Goal: Find specific page/section: Find specific page/section

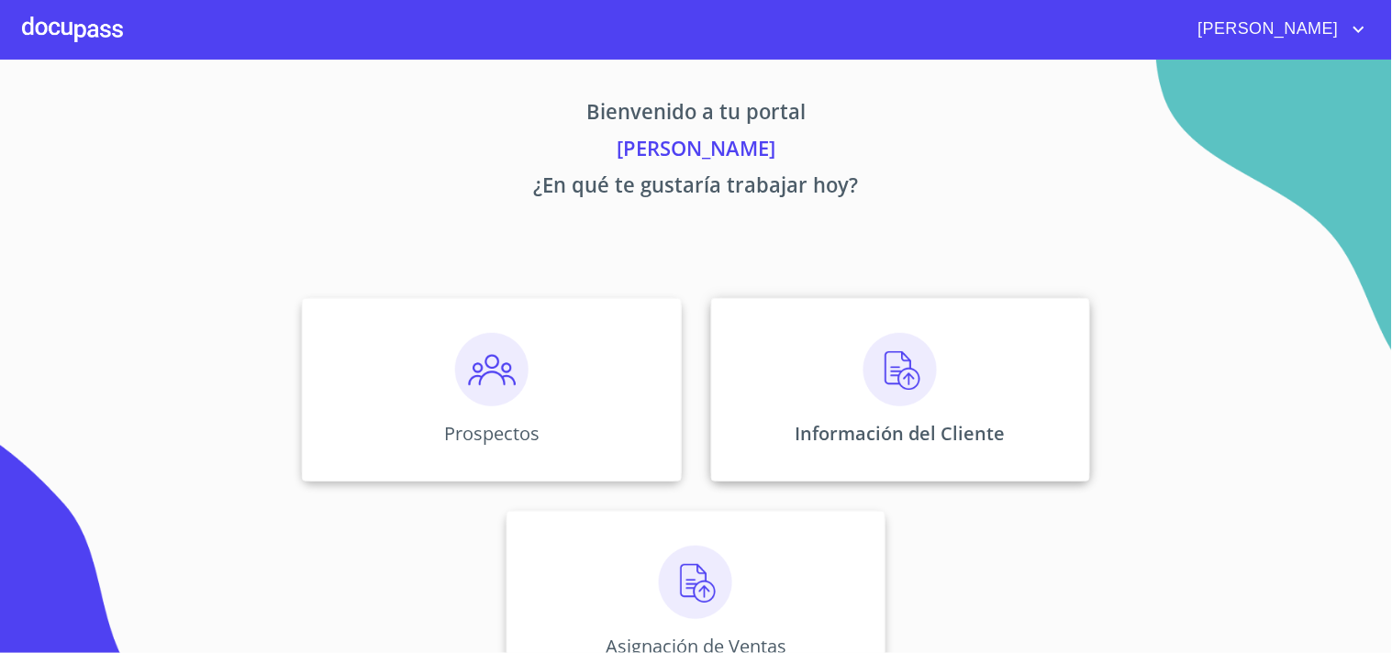
click at [872, 371] on img at bounding box center [899, 369] width 73 height 73
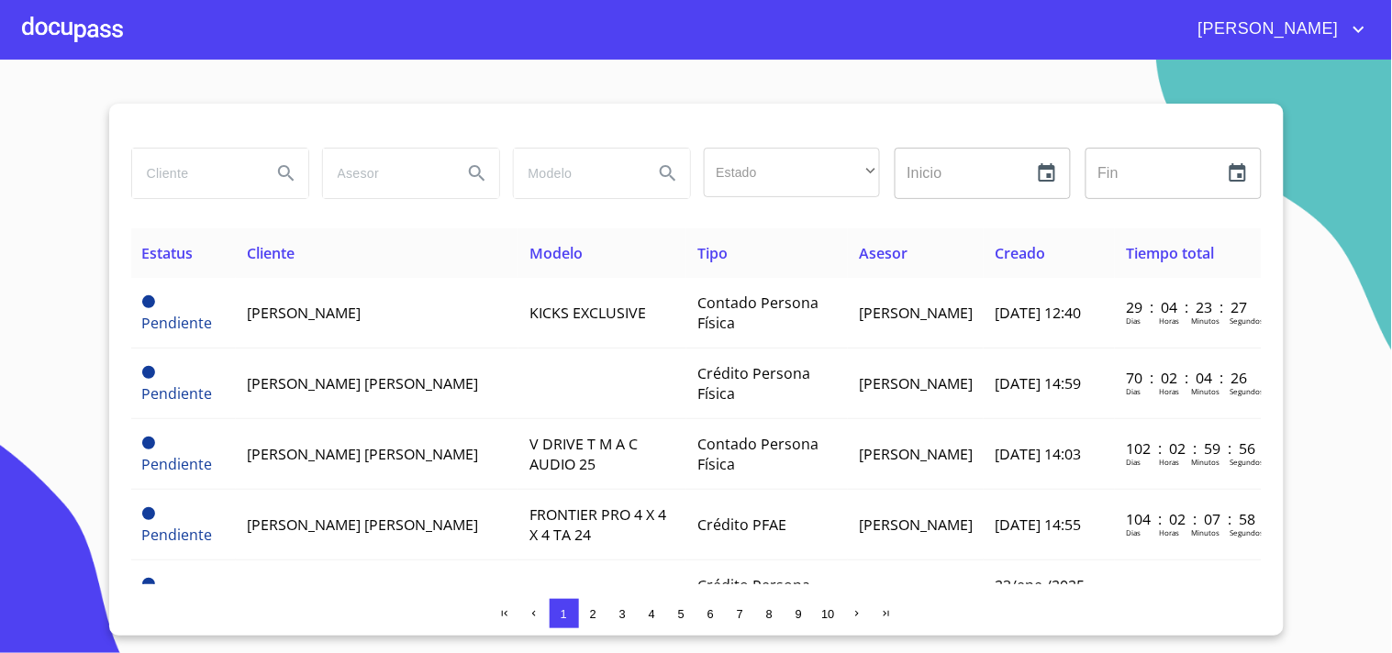
click at [592, 613] on span "2" at bounding box center [593, 614] width 6 height 14
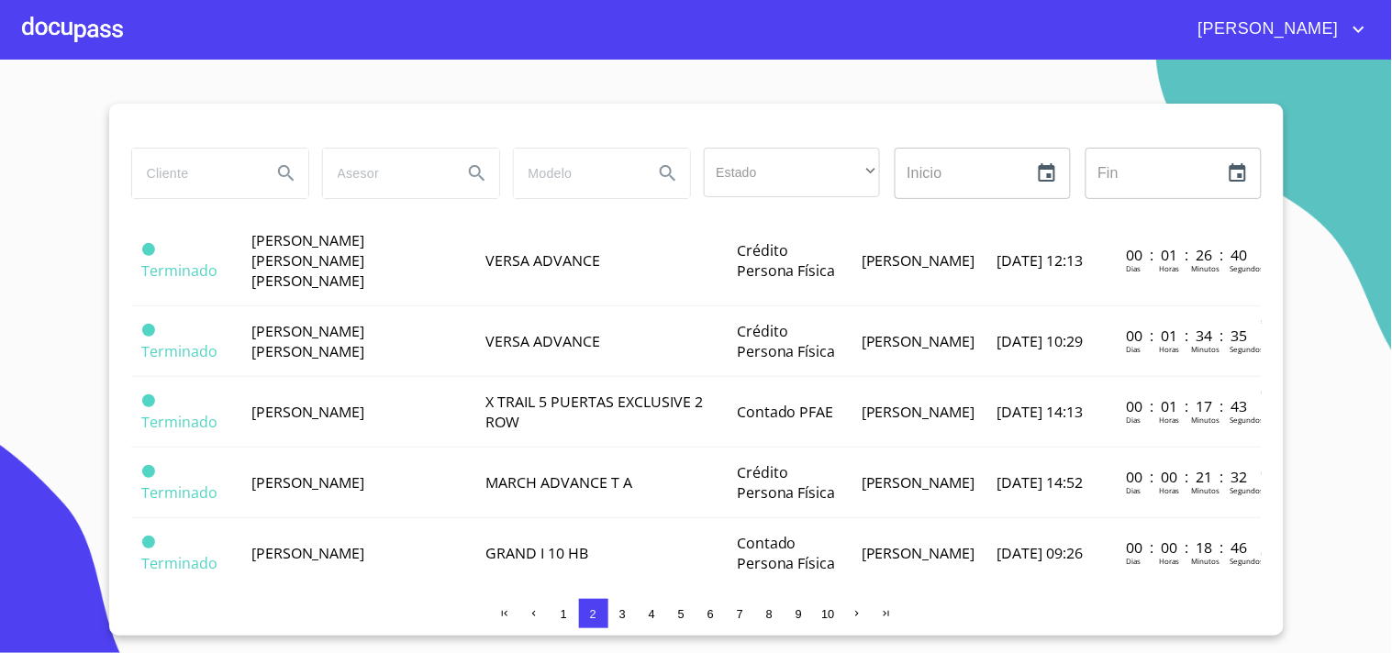
scroll to position [244, 0]
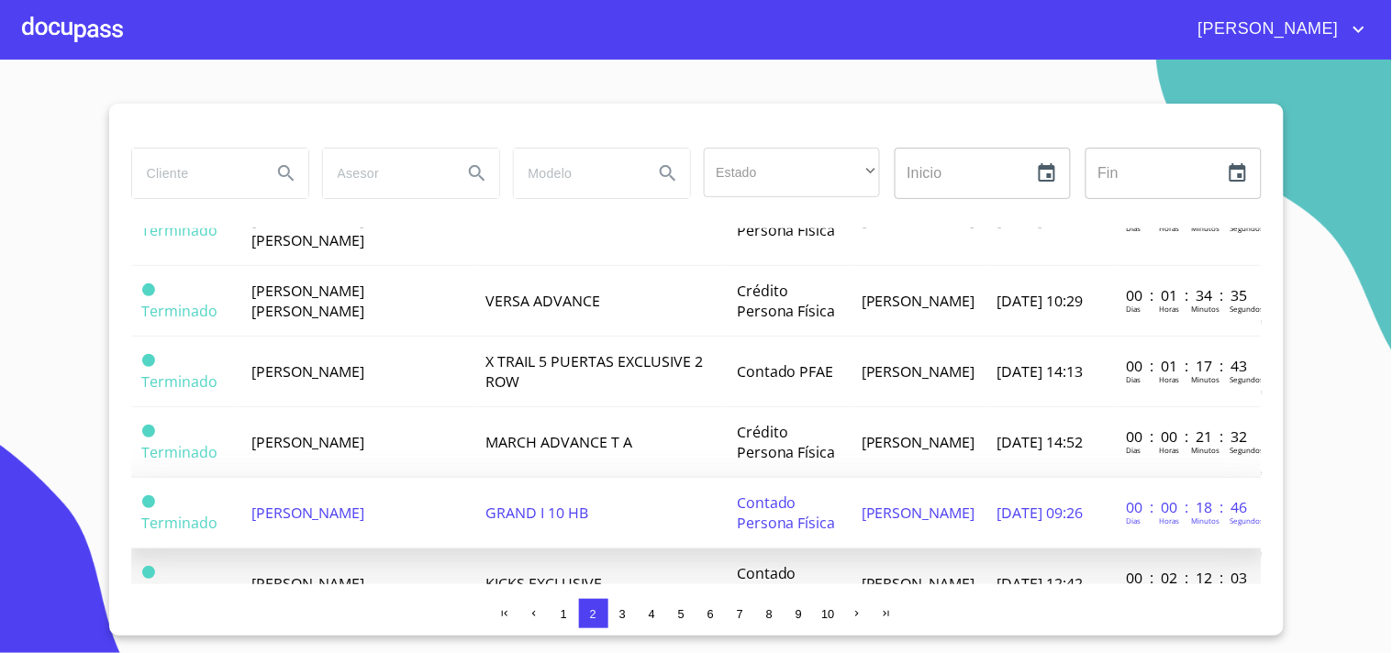
click at [322, 503] on span "[PERSON_NAME]" at bounding box center [308, 513] width 114 height 20
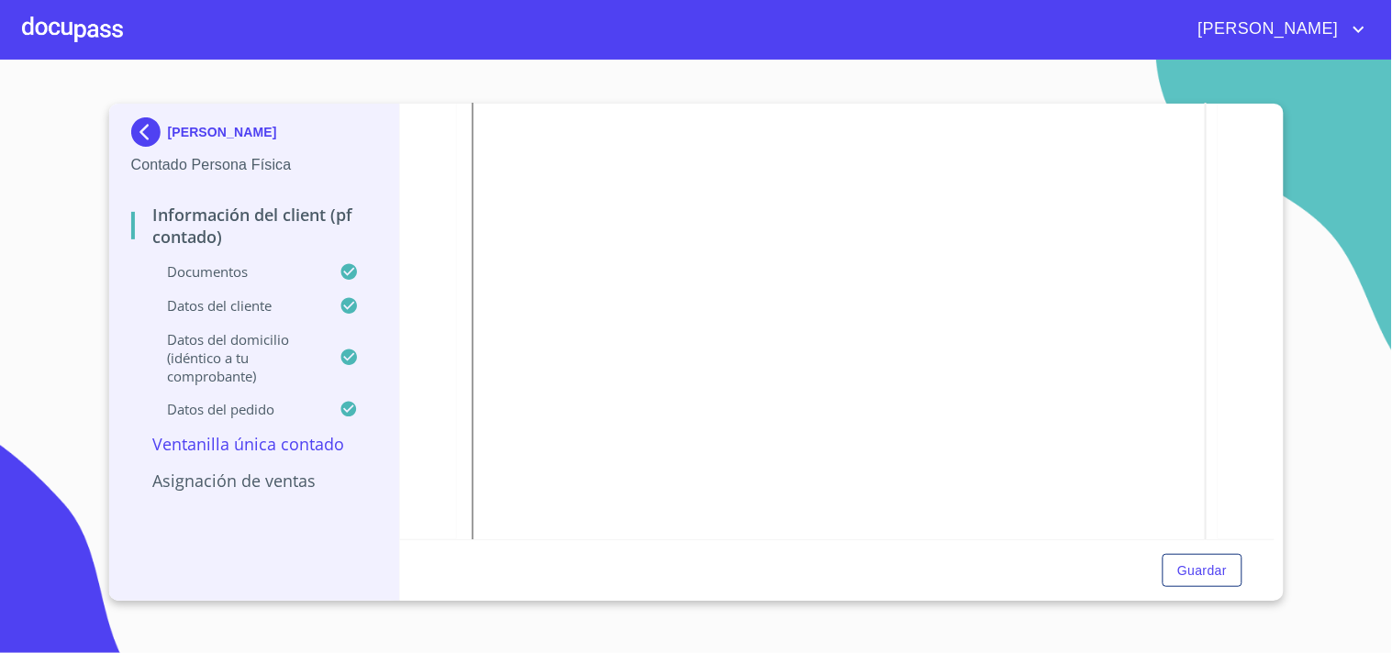
scroll to position [1104, 0]
click at [67, 22] on div at bounding box center [72, 29] width 101 height 59
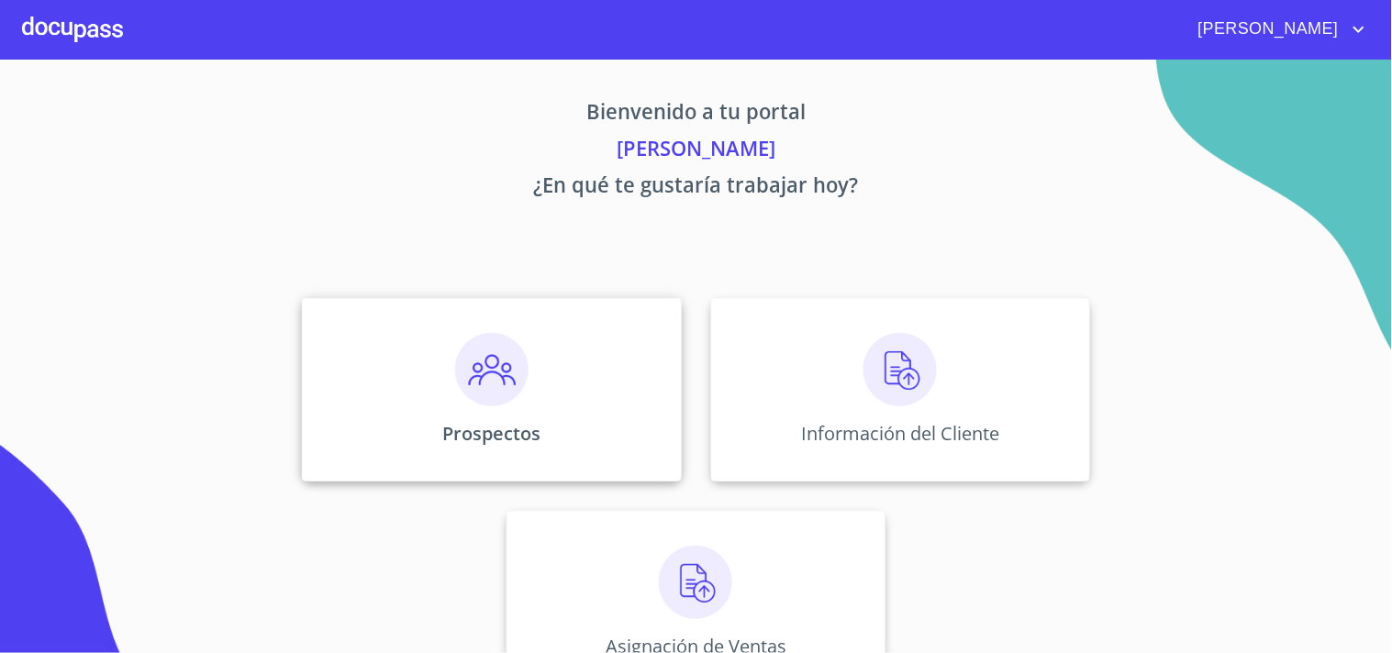
click at [495, 402] on img at bounding box center [491, 369] width 73 height 73
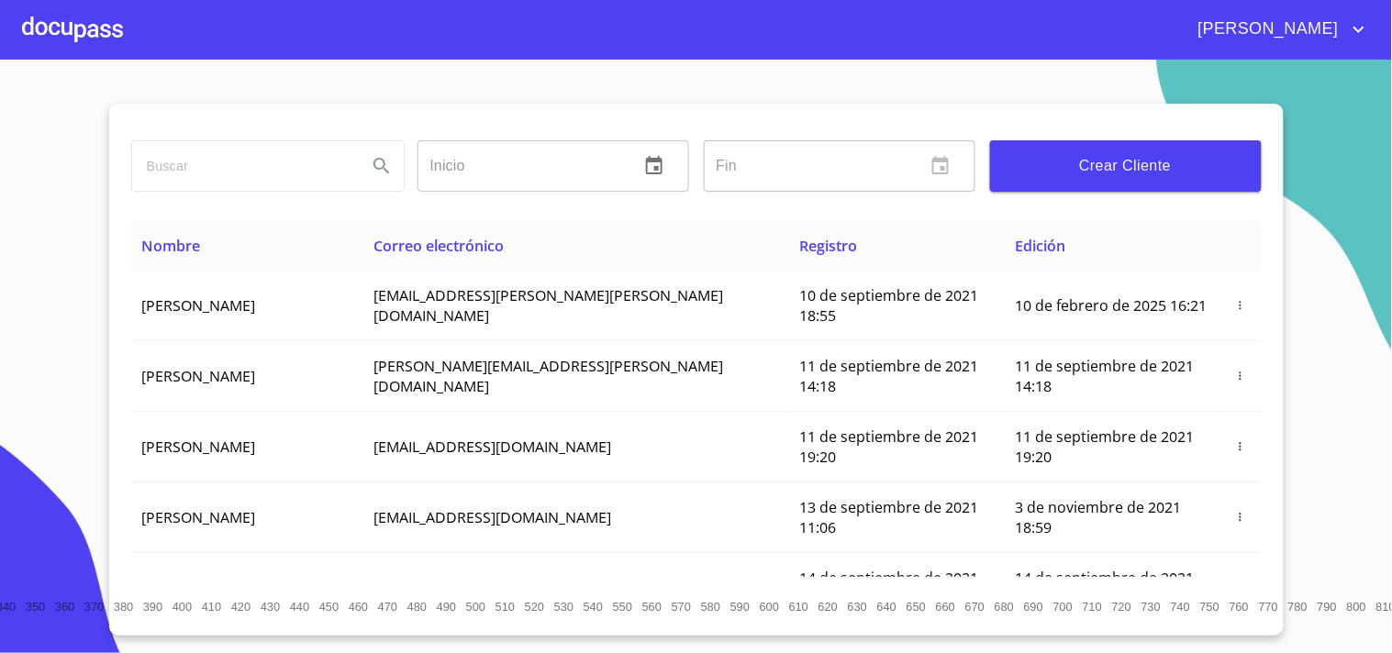
click at [196, 168] on input "search" at bounding box center [242, 166] width 220 height 50
click at [339, 160] on input "[PERSON_NAME]" at bounding box center [242, 166] width 220 height 50
type input "[PERSON_NAME]"
click at [371, 161] on icon "Search" at bounding box center [382, 166] width 22 height 22
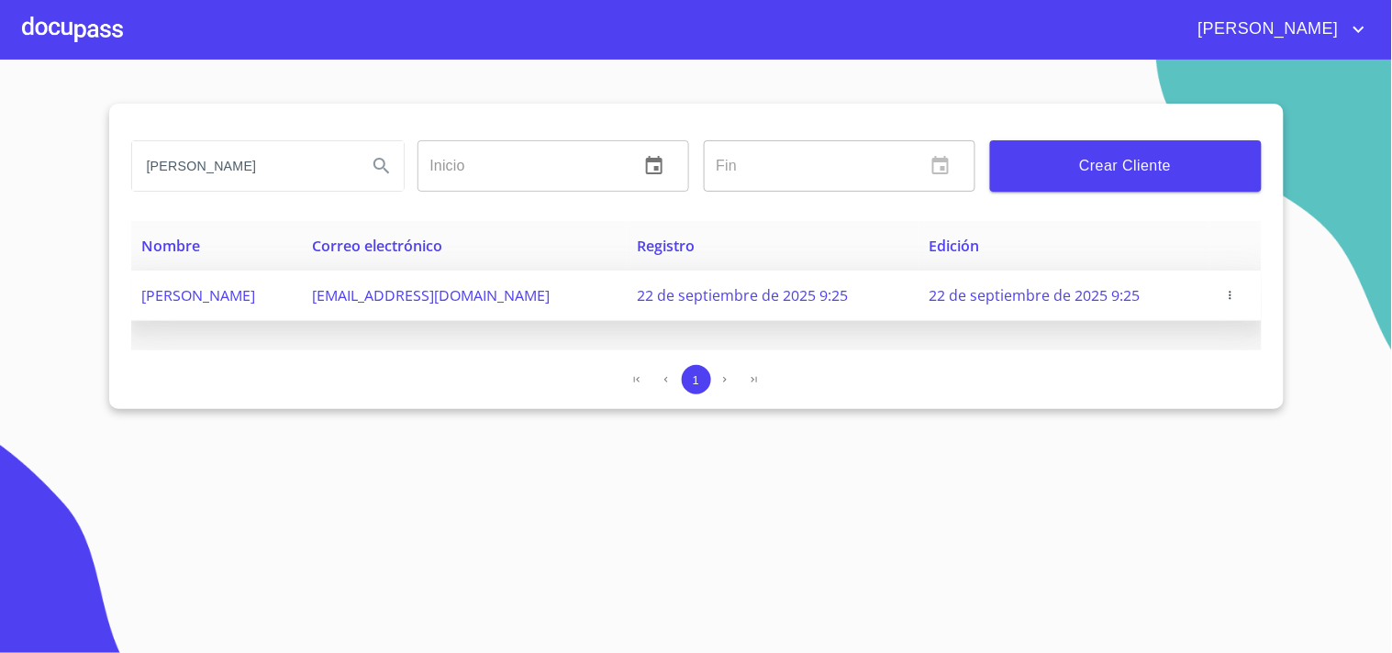
drag, startPoint x: 396, startPoint y: 286, endPoint x: 621, endPoint y: 296, distance: 225.0
click at [621, 296] on td "[EMAIL_ADDRESS][DOMAIN_NAME]" at bounding box center [464, 296] width 326 height 50
copy span "[EMAIL_ADDRESS][DOMAIN_NAME]"
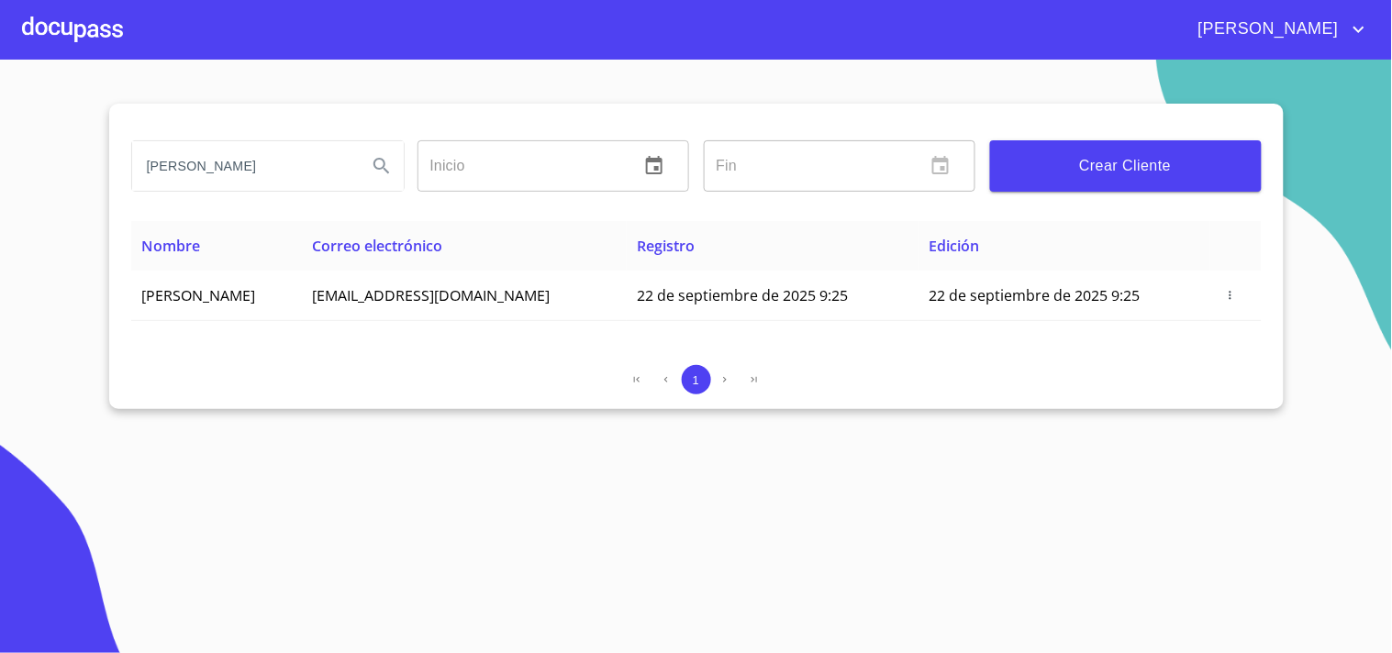
click at [62, 37] on div at bounding box center [72, 29] width 101 height 59
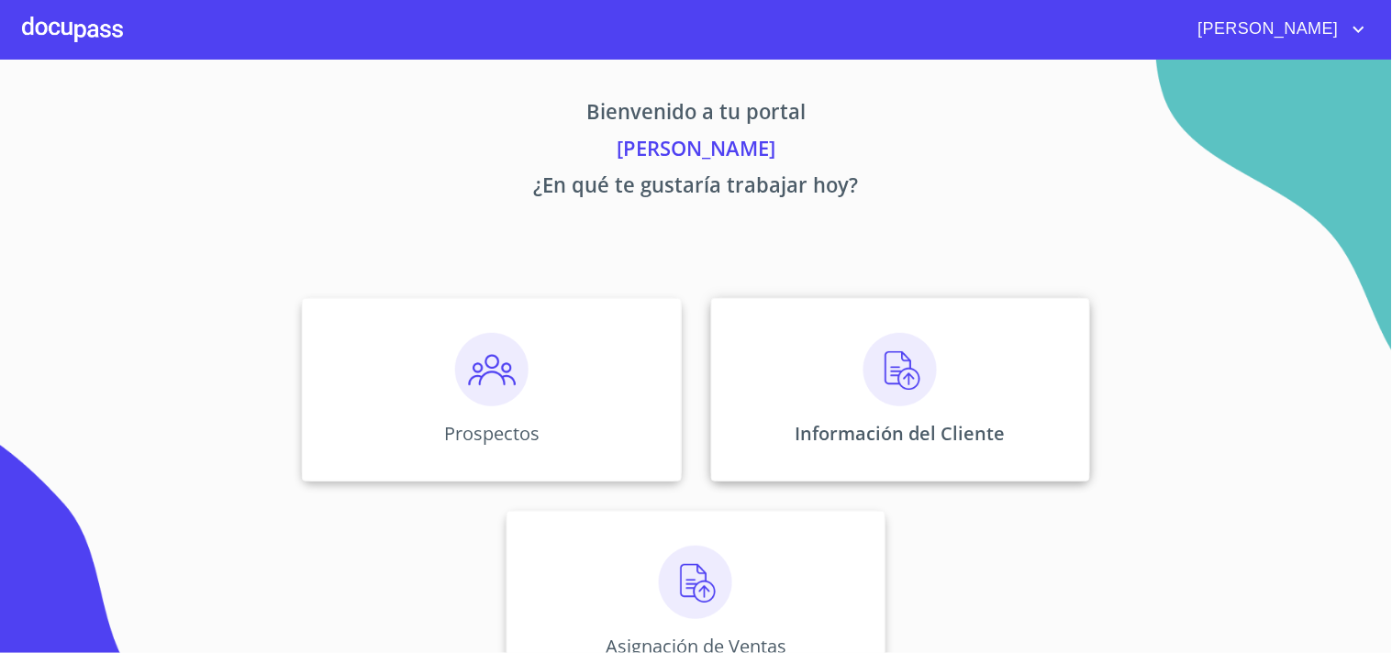
click at [882, 383] on img at bounding box center [899, 369] width 73 height 73
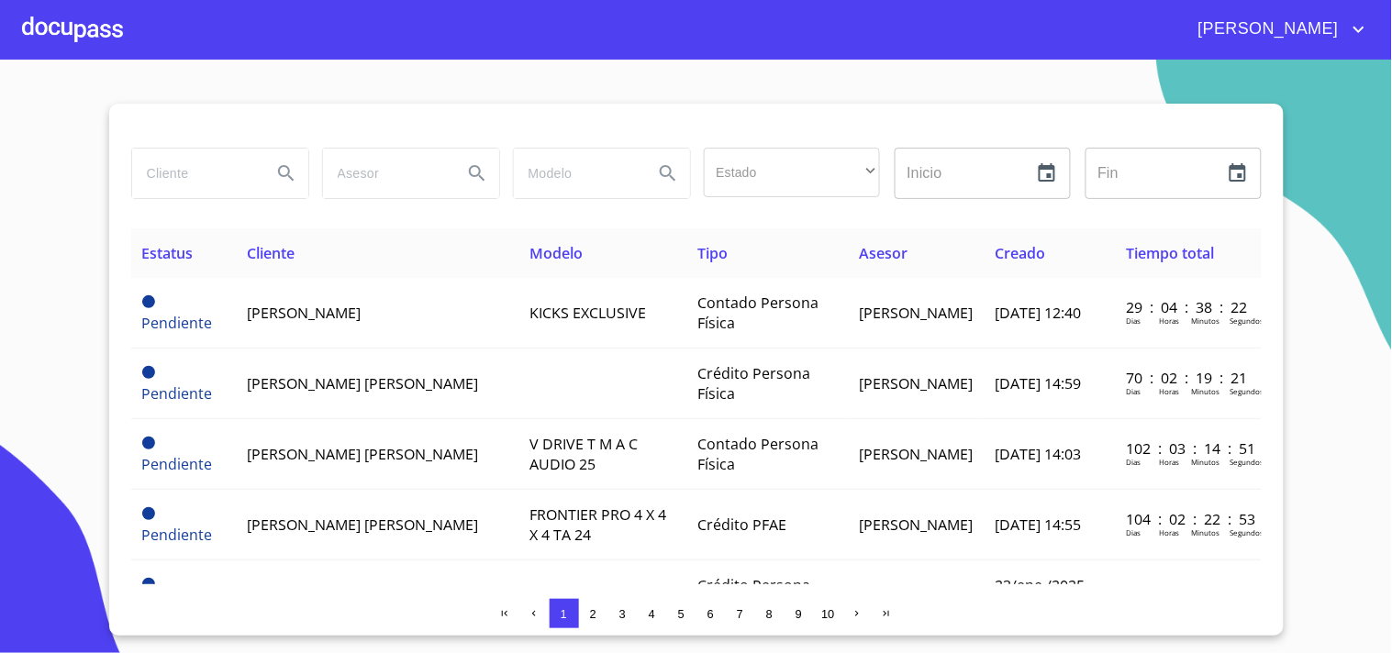
click at [599, 618] on span "2" at bounding box center [593, 613] width 15 height 15
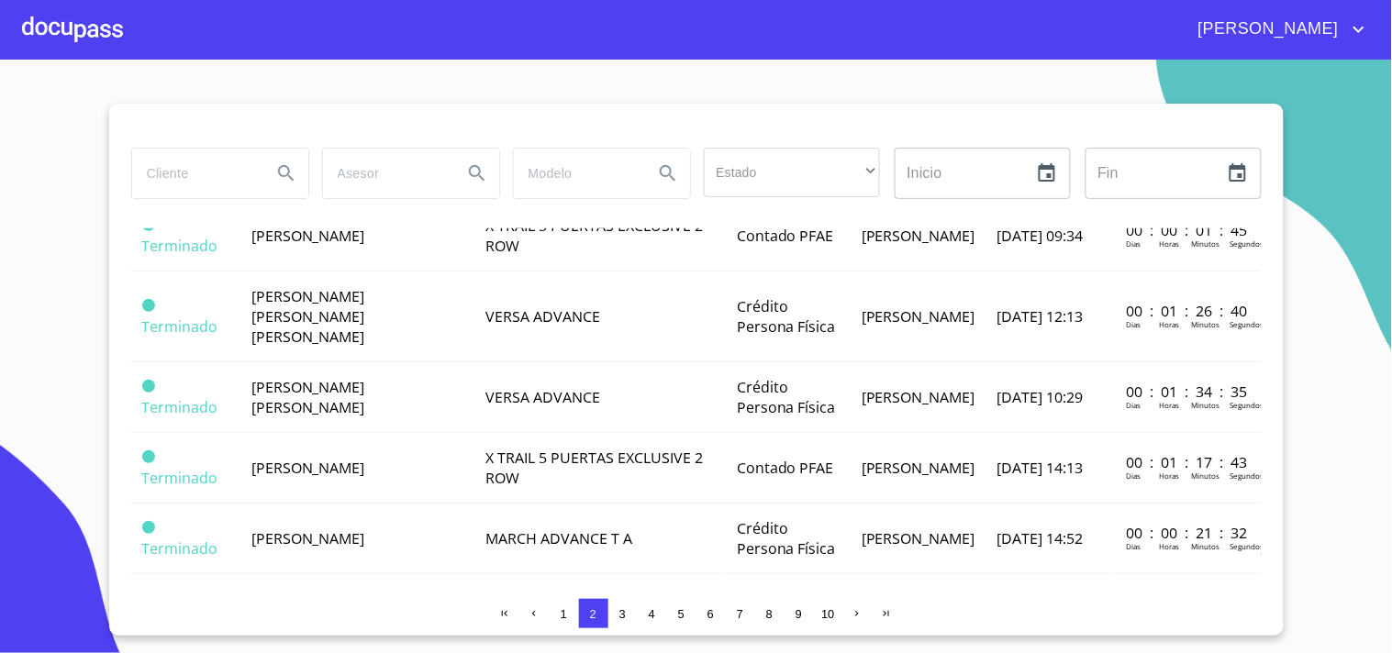
scroll to position [244, 0]
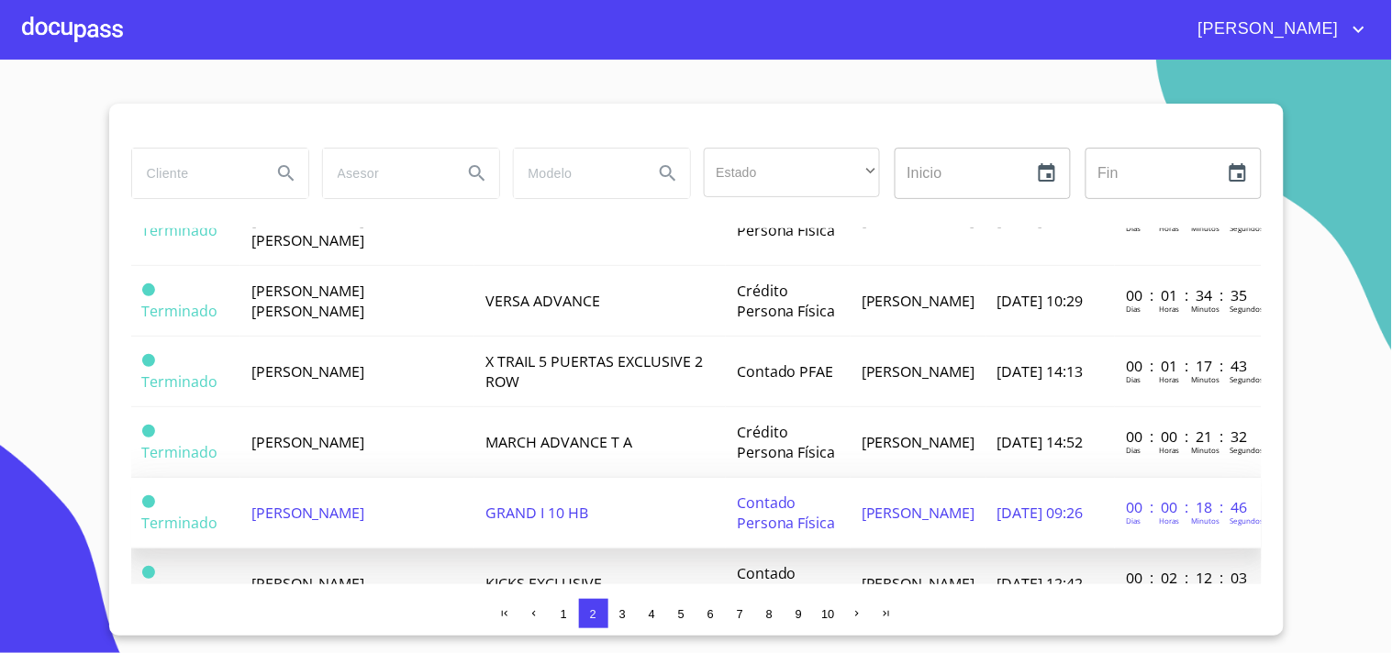
click at [359, 493] on td "[PERSON_NAME]" at bounding box center [357, 513] width 235 height 71
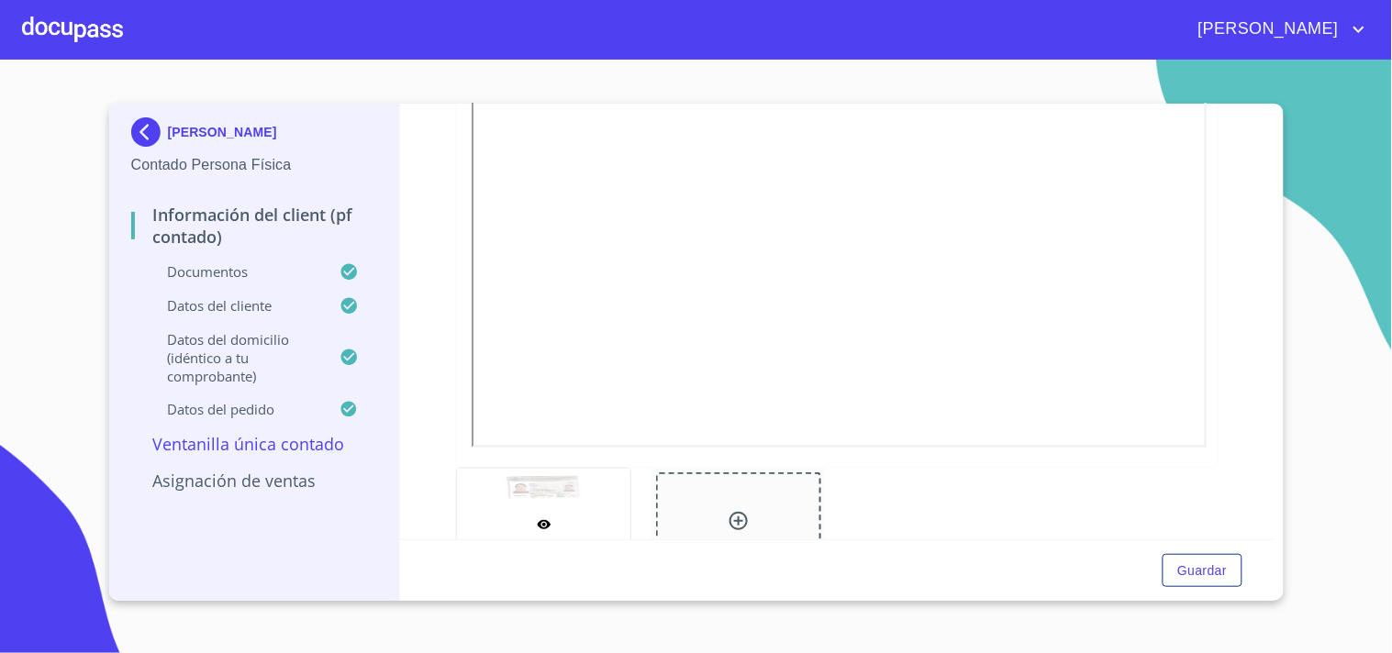
scroll to position [530, 0]
